Goal: Information Seeking & Learning: Find specific fact

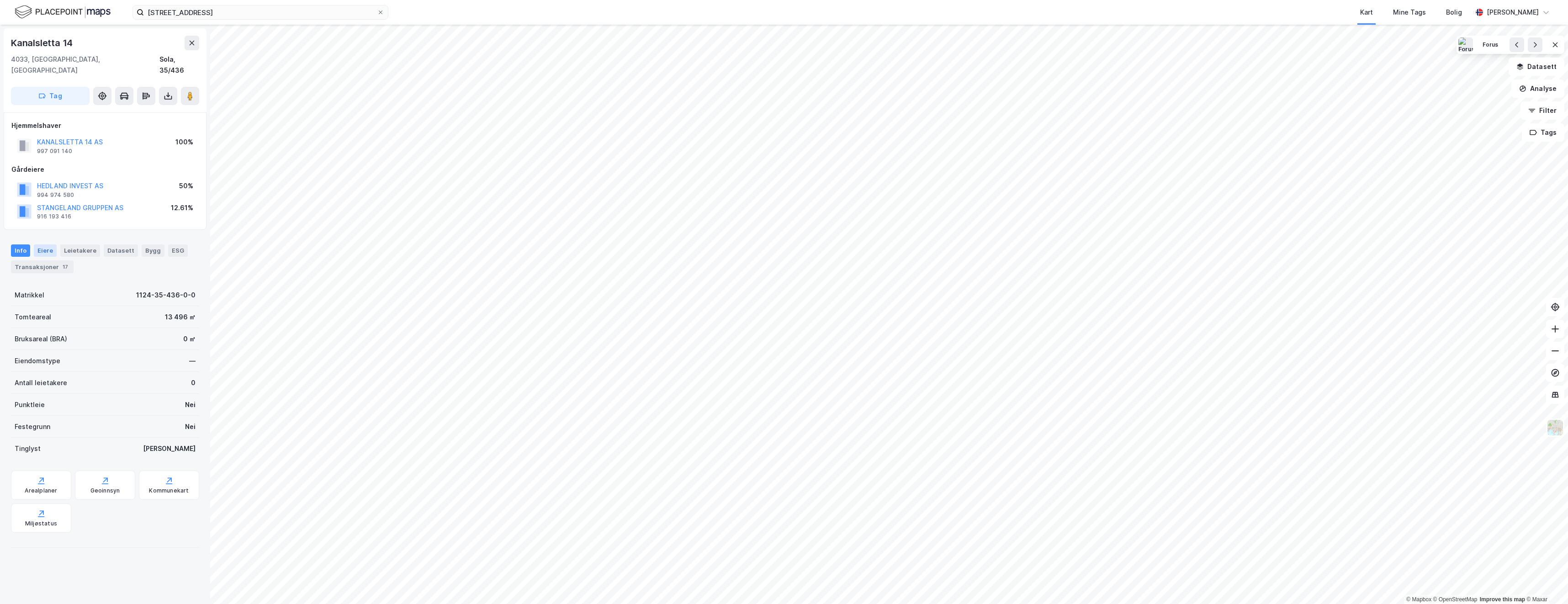
click at [44, 245] on div "Eiere" at bounding box center [46, 251] width 23 height 12
click at [122, 356] on link "Forus Industrieiendom AS" at bounding box center [124, 360] width 82 height 8
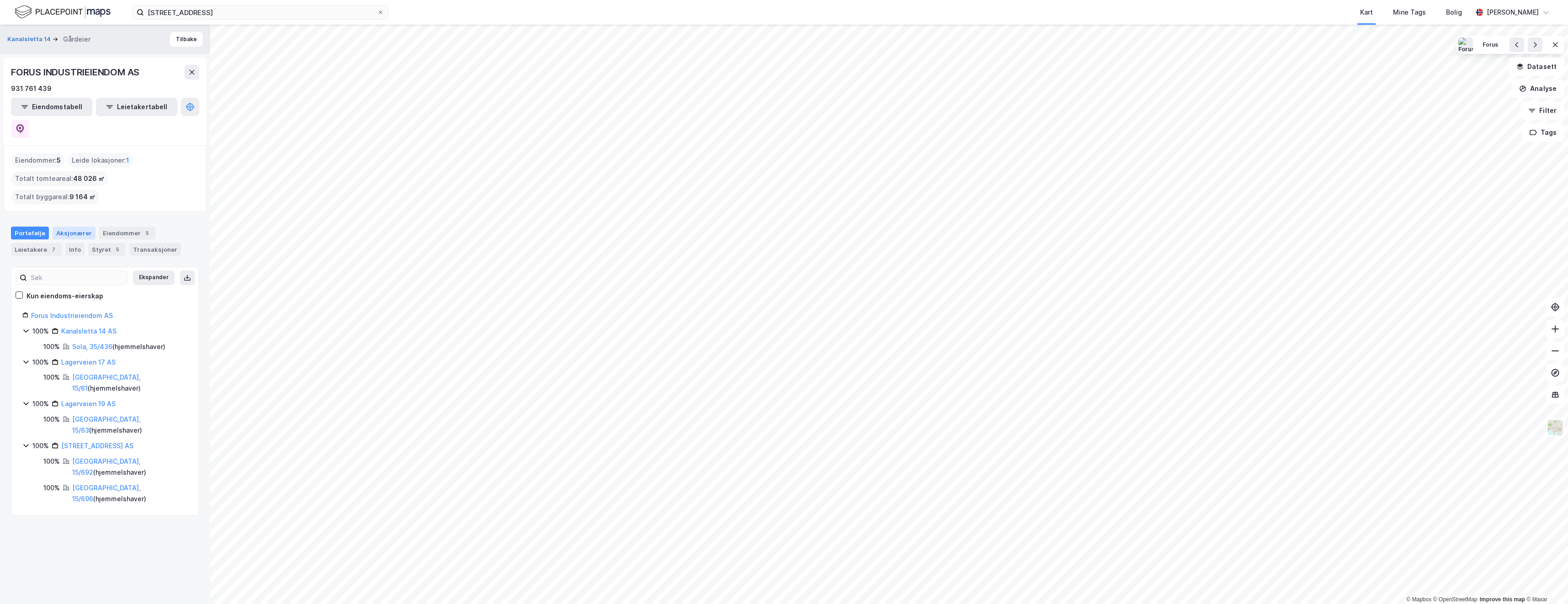
click at [72, 226] on div "Aksjonærer" at bounding box center [74, 233] width 43 height 13
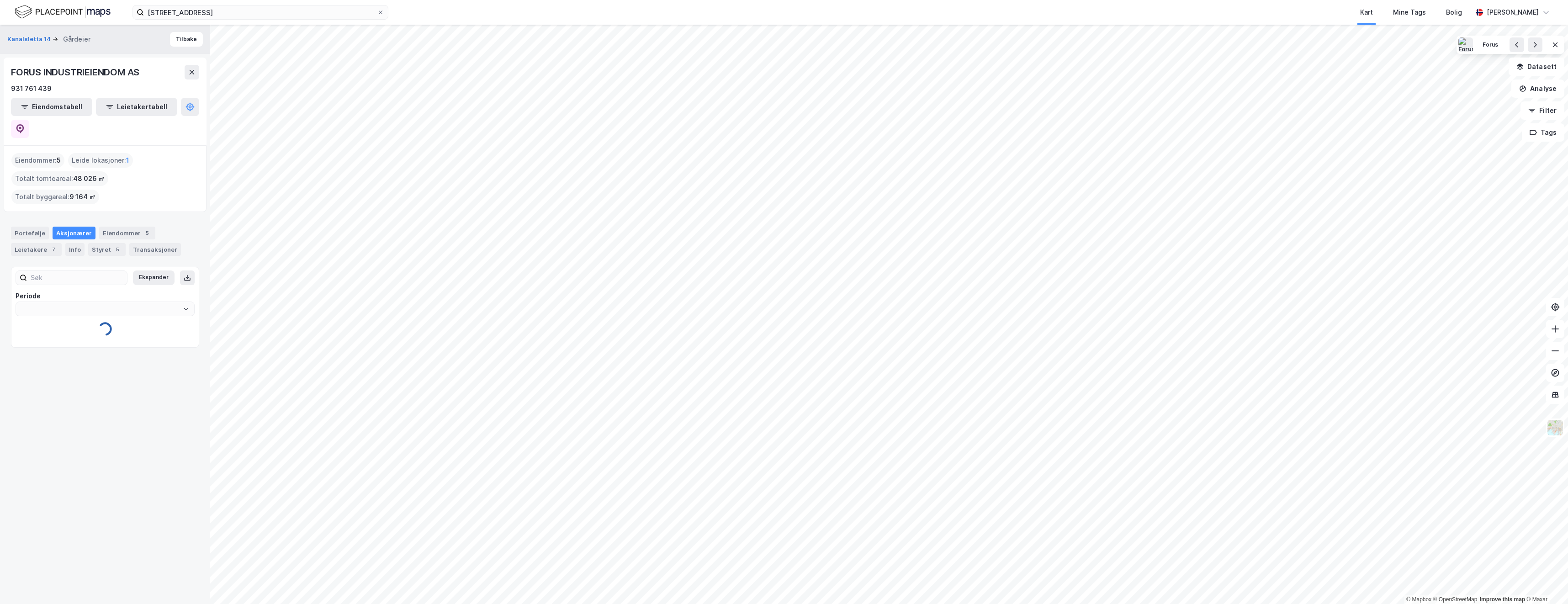
type input "Siste"
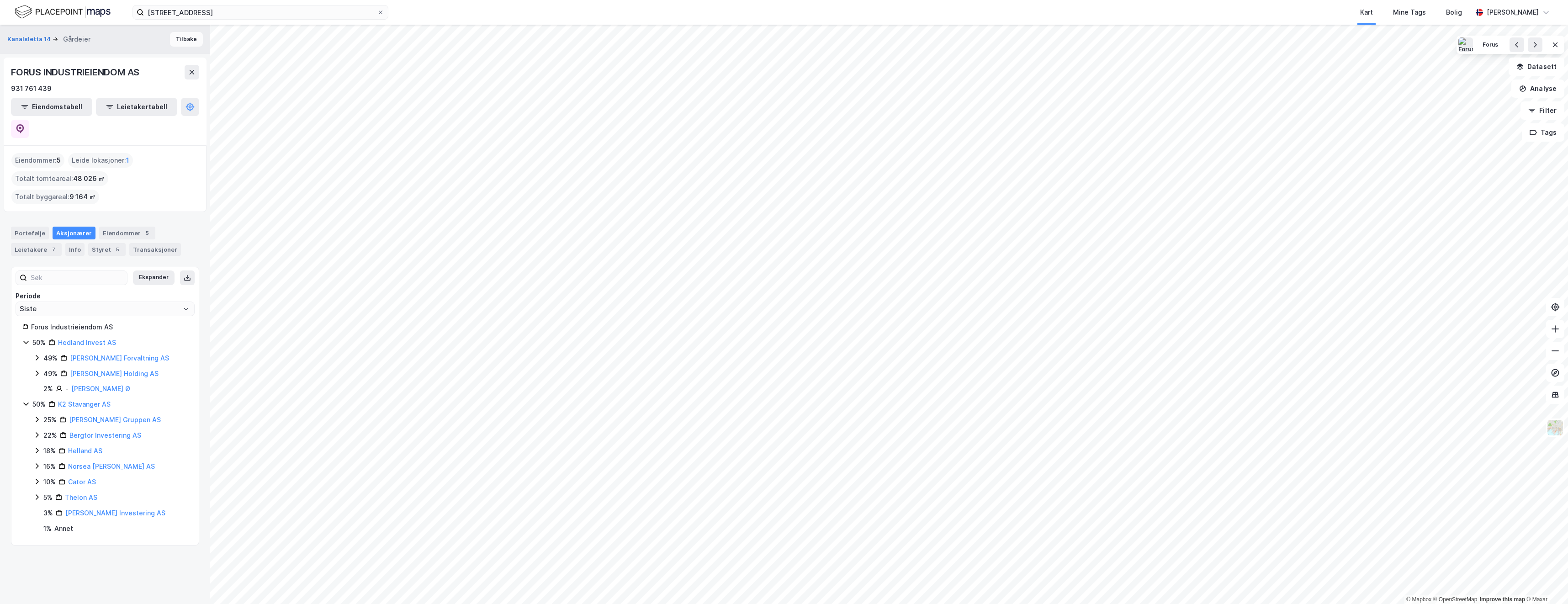
click at [178, 37] on button "Tilbake" at bounding box center [186, 40] width 33 height 15
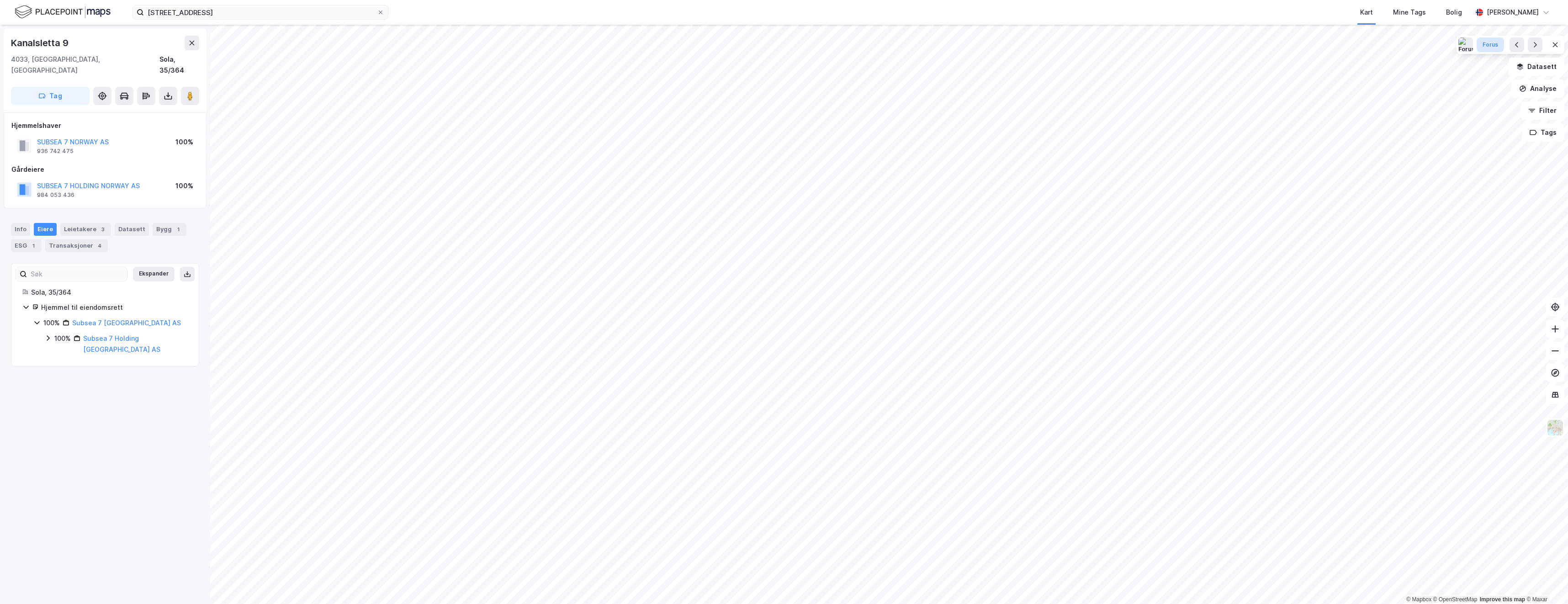
click at [1499, 45] on button "Forus" at bounding box center [1491, 45] width 28 height 15
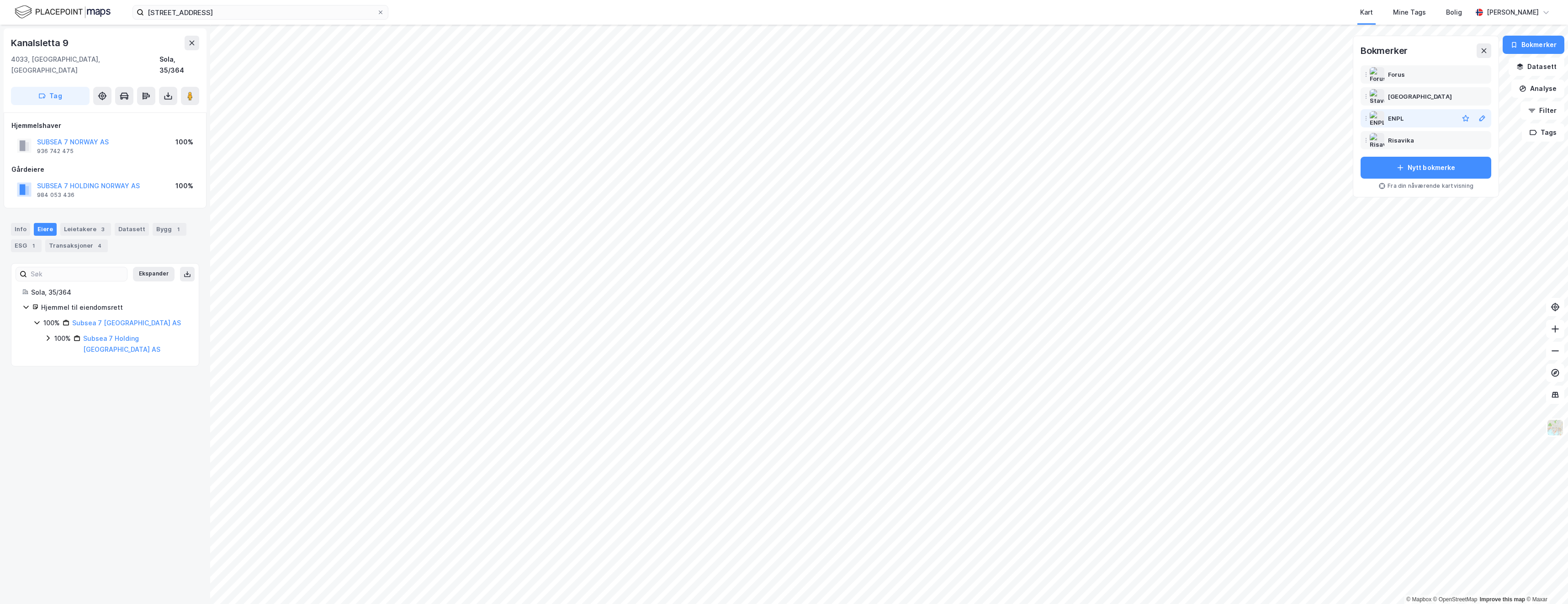
click at [1403, 116] on div "ENPL" at bounding box center [1396, 118] width 16 height 11
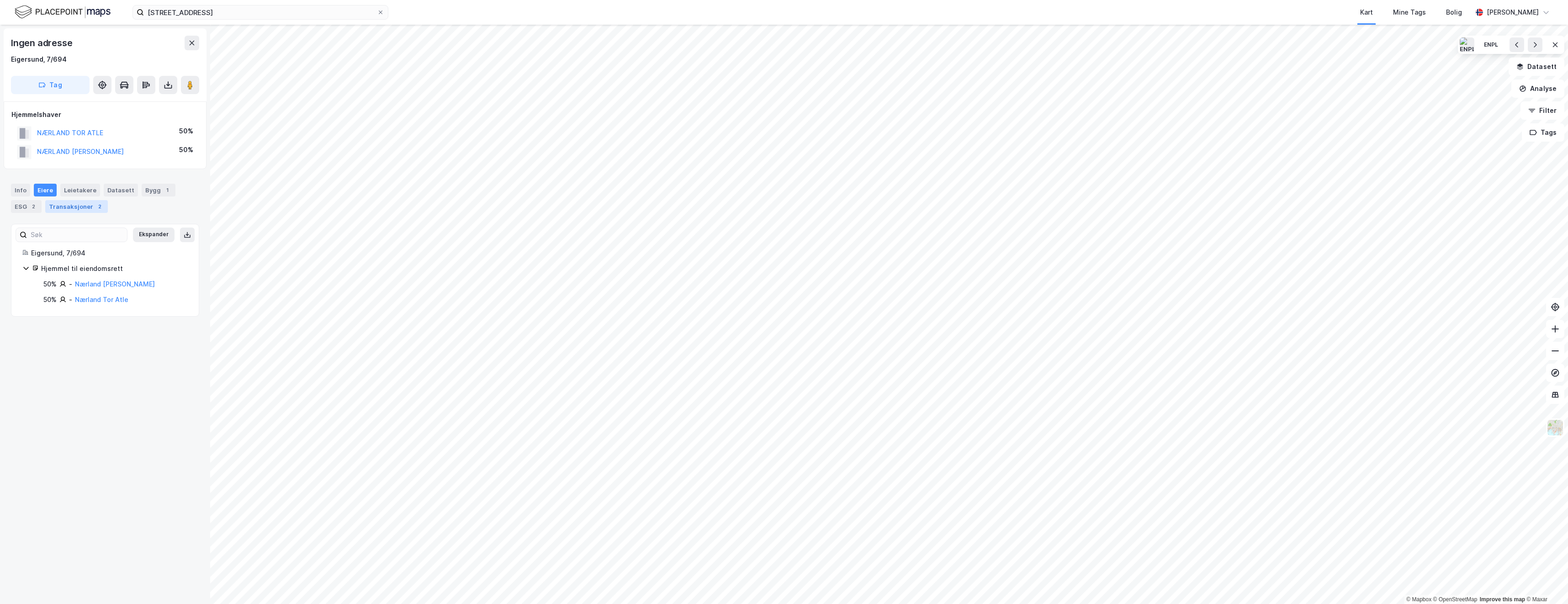
click at [76, 205] on div "Transaksjoner 2" at bounding box center [76, 206] width 63 height 13
